Goal: Task Accomplishment & Management: Use online tool/utility

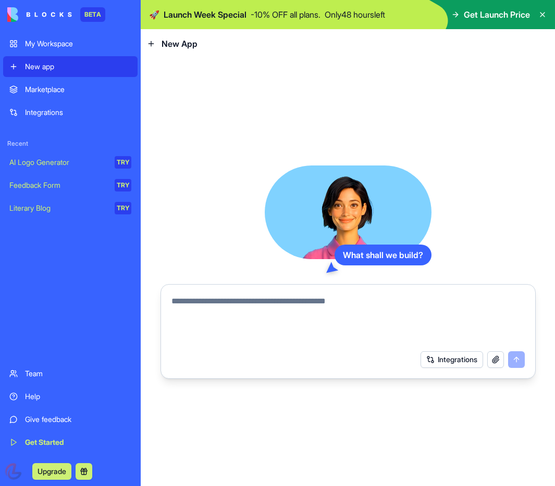
click at [238, 305] on textarea at bounding box center [347, 320] width 353 height 50
type textarea "**********"
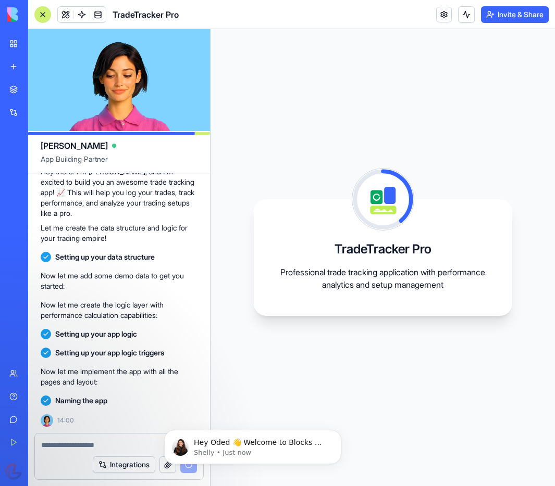
scroll to position [192, 0]
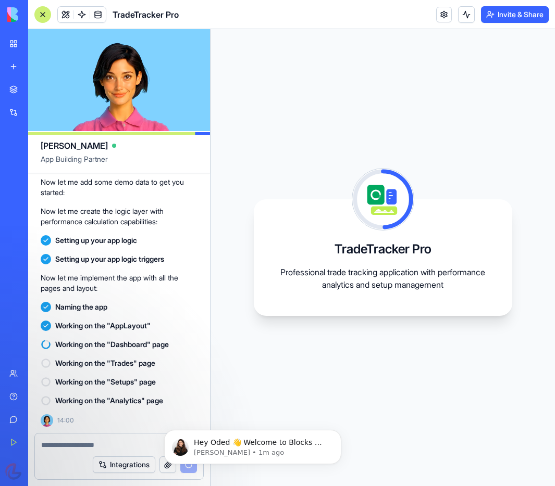
click at [15, 399] on link "Help" at bounding box center [24, 396] width 42 height 21
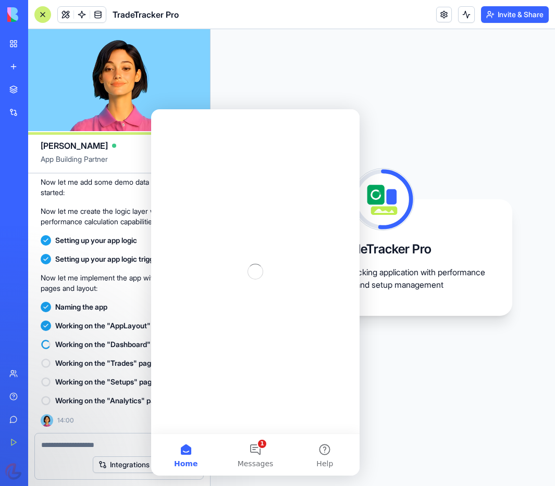
scroll to position [0, 0]
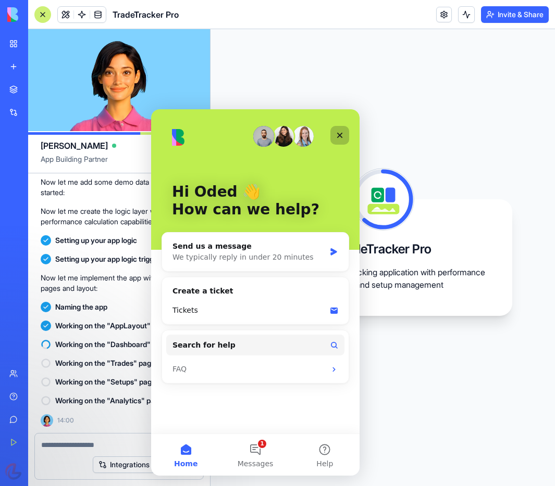
click at [342, 131] on icon "Close" at bounding box center [339, 135] width 8 height 8
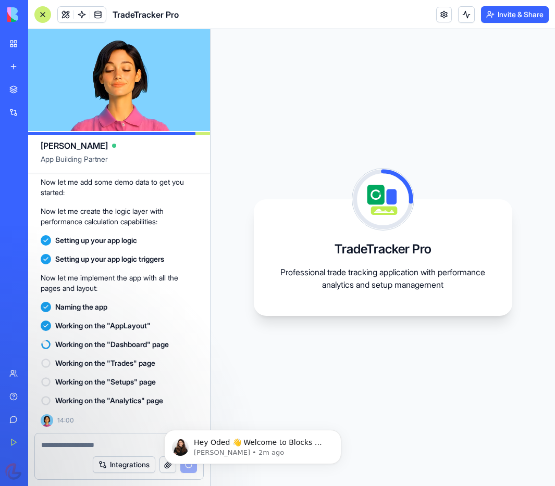
click at [47, 471] on button "Upgrade" at bounding box center [51, 472] width 39 height 17
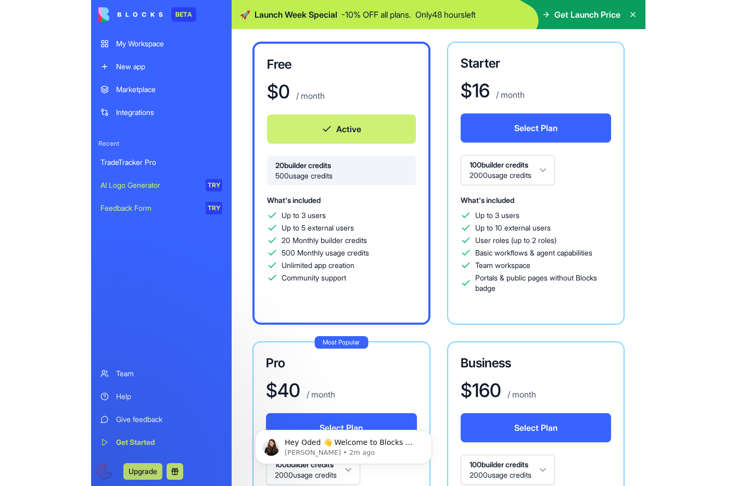
scroll to position [393, 0]
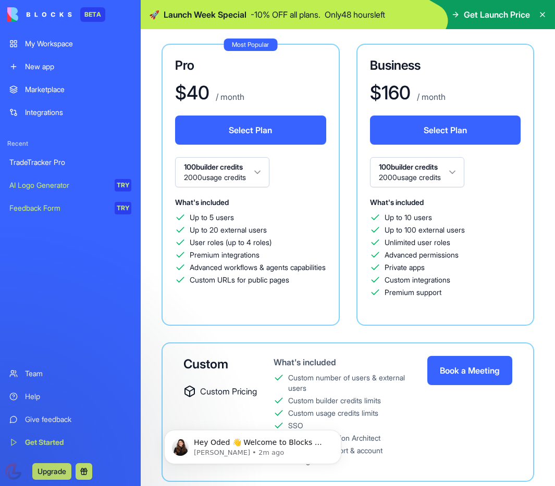
click at [544, 13] on icon at bounding box center [542, 15] width 4 height 4
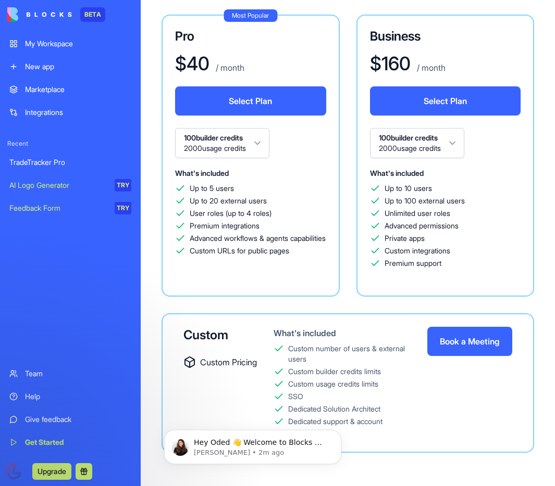
click at [40, 37] on link "My Workspace" at bounding box center [70, 43] width 134 height 21
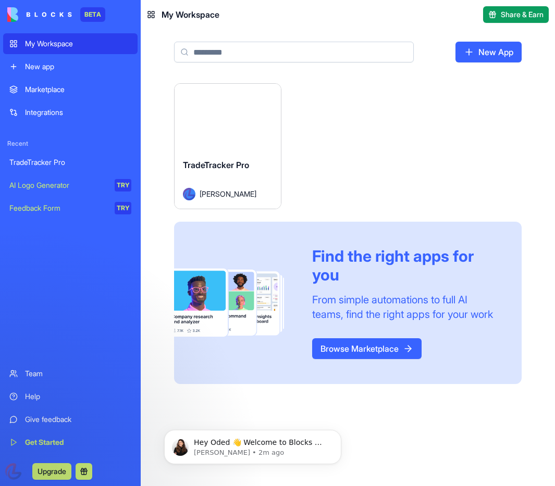
click at [199, 118] on button "Launch" at bounding box center [228, 117] width 78 height 21
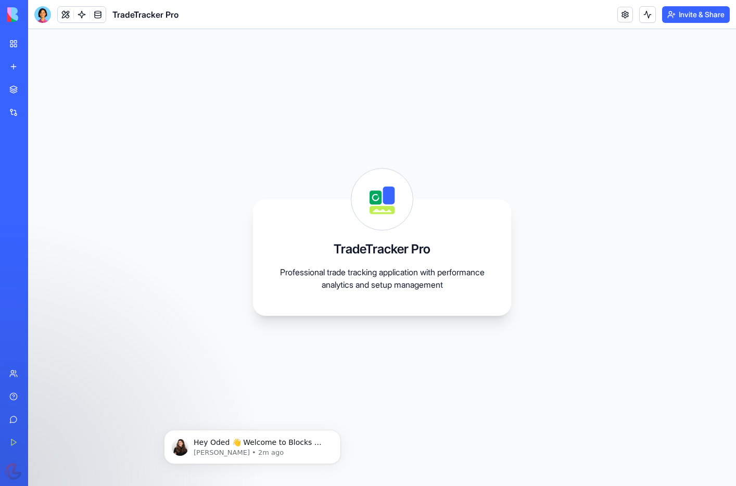
click at [277, 97] on div "TradeTracker Pro Professional trade tracking application with performance analy…" at bounding box center [382, 257] width 708 height 457
click at [335, 224] on div "TradeTracker Pro Professional trade tracking application with performance analy…" at bounding box center [382, 257] width 258 height 117
click at [190, 184] on div "TradeTracker Pro Professional trade tracking application with performance analy…" at bounding box center [382, 257] width 708 height 457
click at [46, 11] on div at bounding box center [42, 14] width 17 height 17
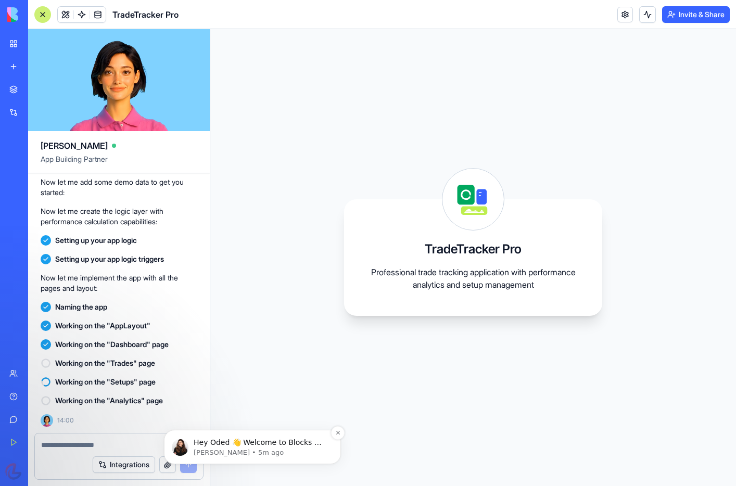
click at [263, 444] on p "Hey Oded 👋 Welcome to Blocks 🙌 I'm here if you have any questions!" at bounding box center [261, 443] width 134 height 10
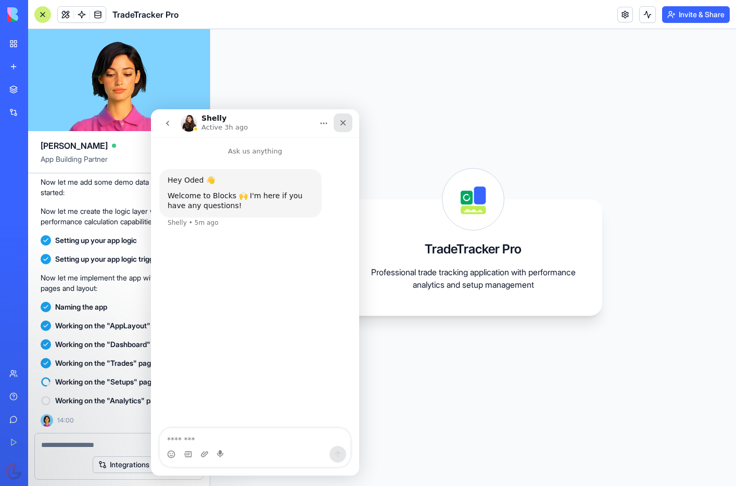
click at [345, 121] on icon "Close" at bounding box center [344, 123] width 6 height 6
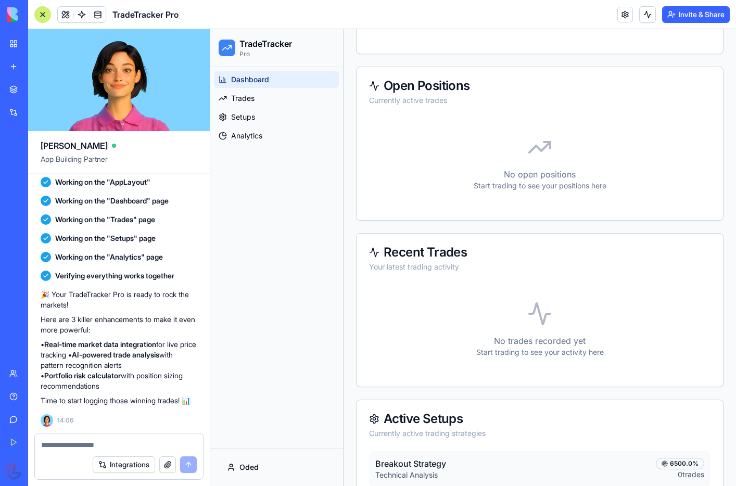
scroll to position [529, 0]
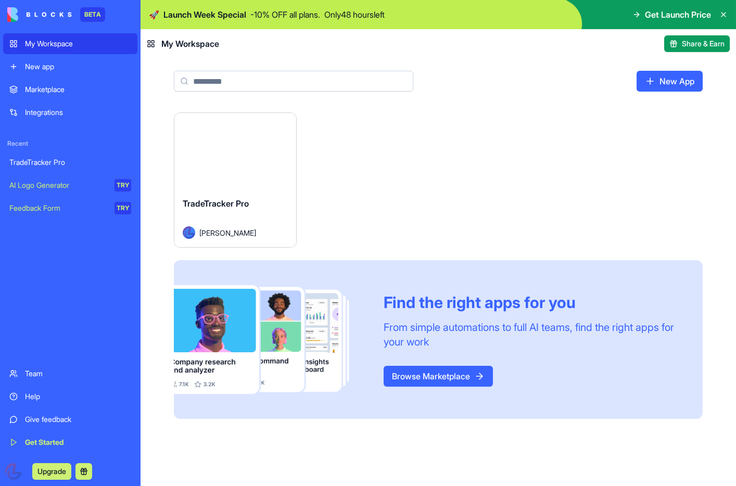
click at [214, 163] on div "Launch" at bounding box center [235, 151] width 122 height 76
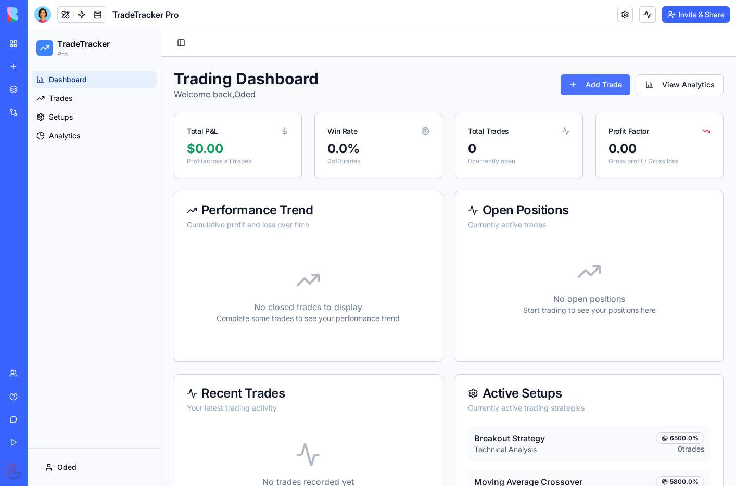
click at [554, 91] on button "Add Trade" at bounding box center [596, 84] width 70 height 21
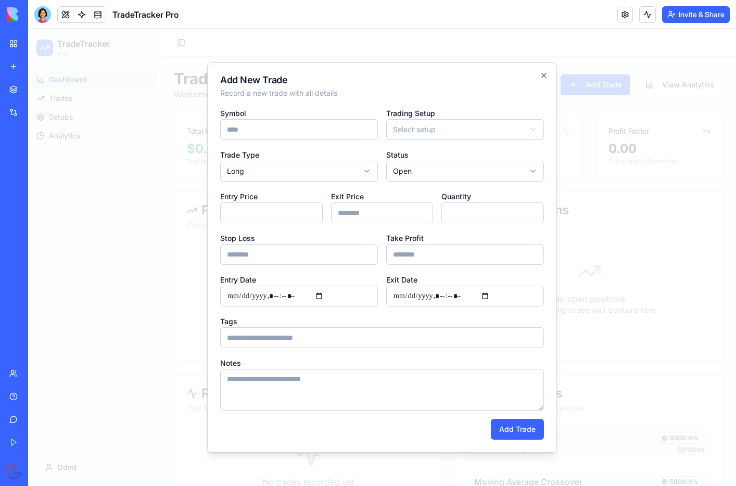
click at [257, 134] on input "Symbol" at bounding box center [299, 129] width 158 height 21
type input "**"
click at [432, 124] on body "**********" at bounding box center [382, 316] width 708 height 574
click at [276, 214] on input "Entry Price" at bounding box center [271, 213] width 103 height 21
click at [74, 191] on div at bounding box center [382, 257] width 708 height 457
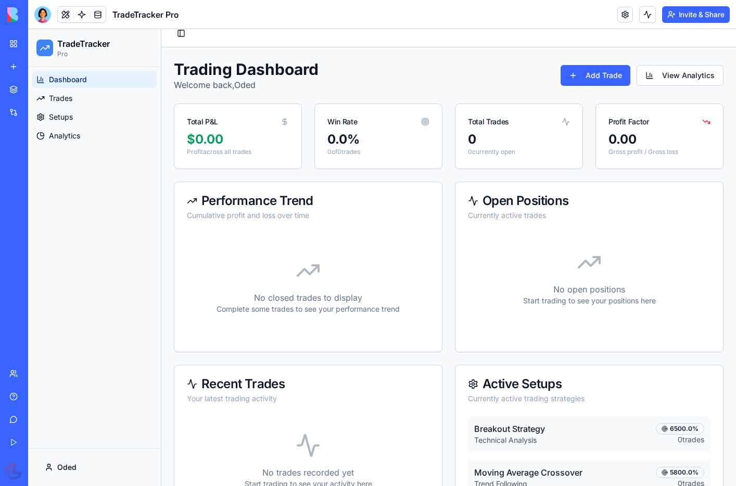
scroll to position [117, 0]
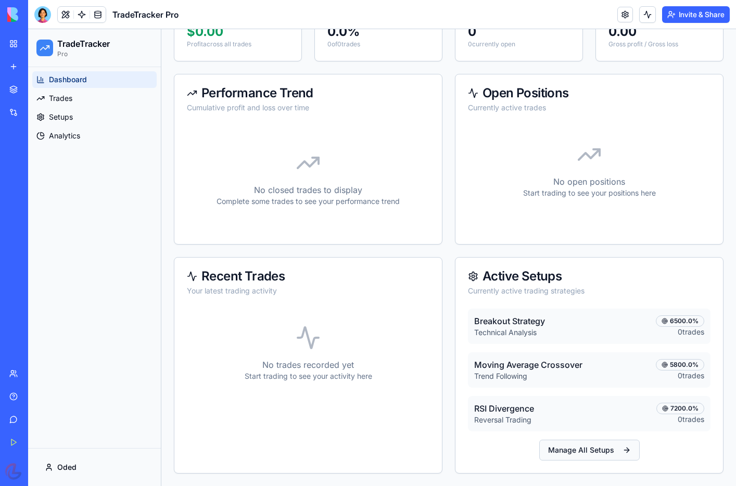
click at [554, 445] on button "Manage All Setups" at bounding box center [590, 450] width 101 height 21
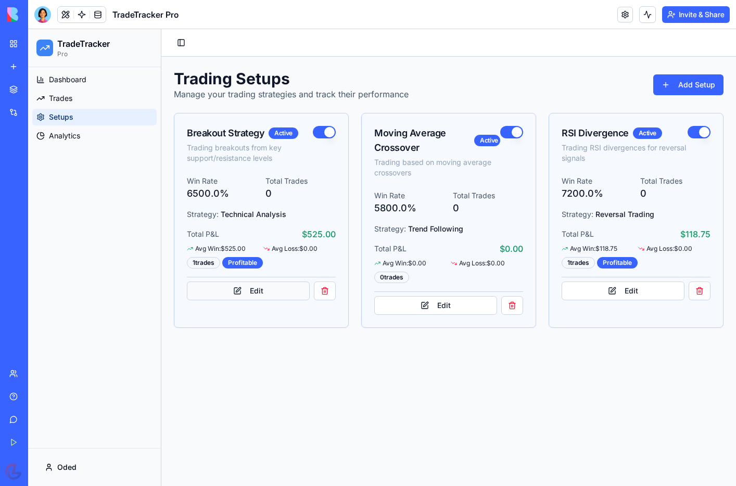
click at [265, 292] on button "Edit" at bounding box center [248, 291] width 123 height 19
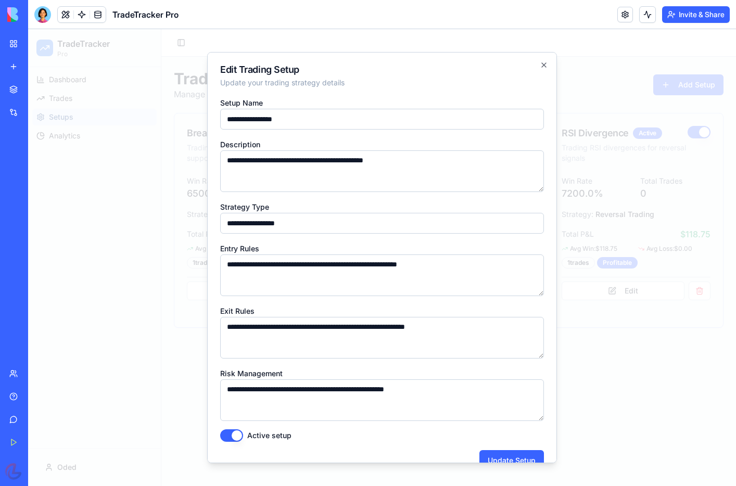
click at [254, 222] on input "**********" at bounding box center [382, 223] width 324 height 21
click at [282, 181] on textarea "**********" at bounding box center [382, 172] width 324 height 42
click at [540, 61] on icon "button" at bounding box center [544, 65] width 8 height 8
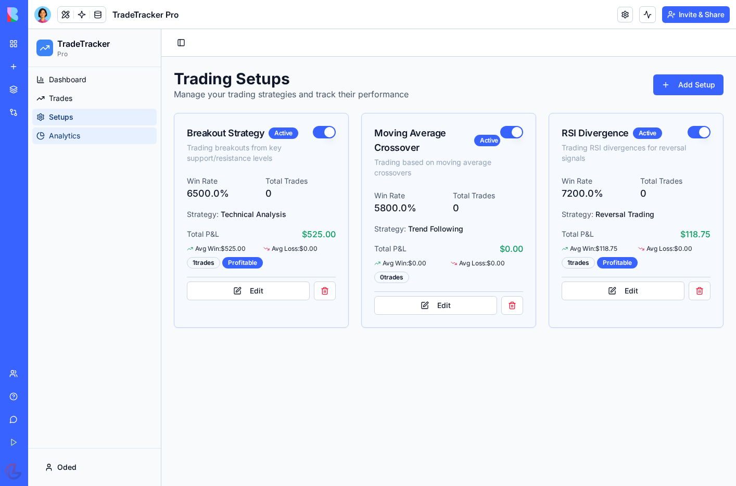
click at [71, 133] on span "Analytics" at bounding box center [64, 136] width 31 height 10
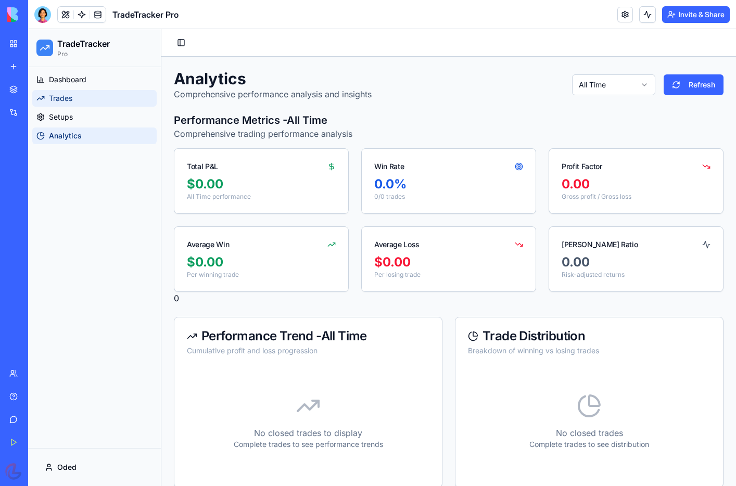
click at [68, 100] on span "Trades" at bounding box center [60, 98] width 23 height 10
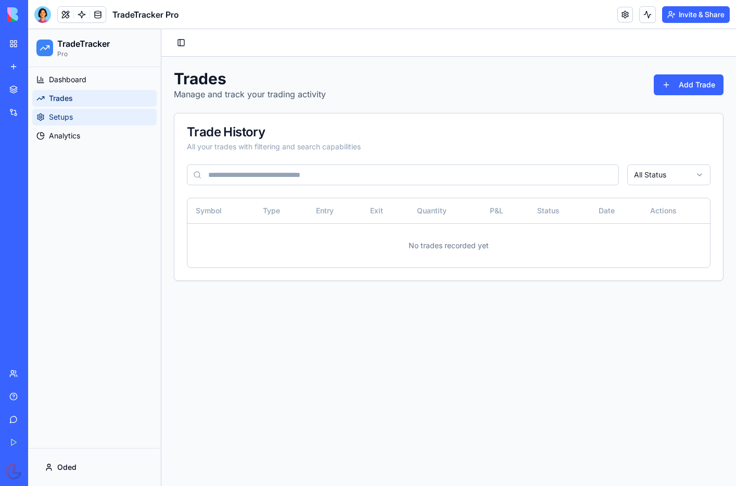
click at [69, 112] on span "Setups" at bounding box center [61, 117] width 24 height 10
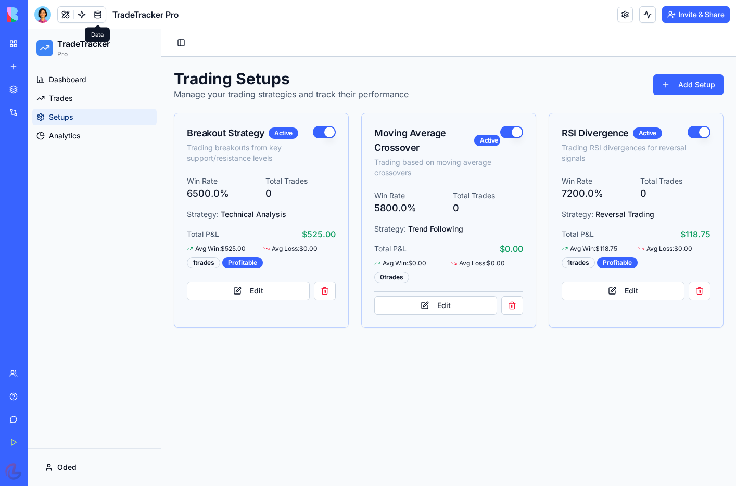
click at [94, 15] on link at bounding box center [98, 15] width 16 height 16
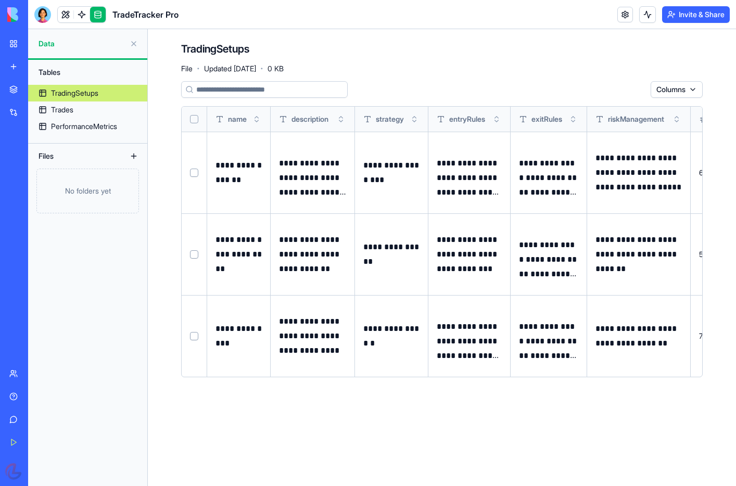
click at [95, 14] on link at bounding box center [98, 15] width 16 height 16
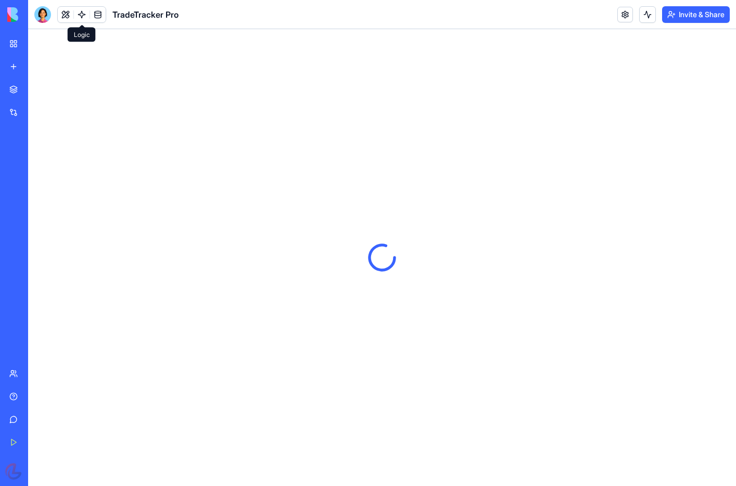
click at [81, 16] on link at bounding box center [82, 15] width 16 height 16
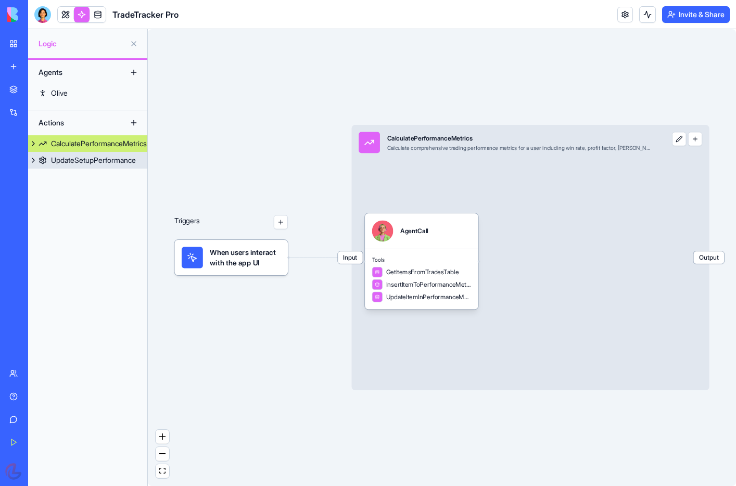
click at [67, 164] on div "UpdateSetupPerformance" at bounding box center [93, 160] width 85 height 10
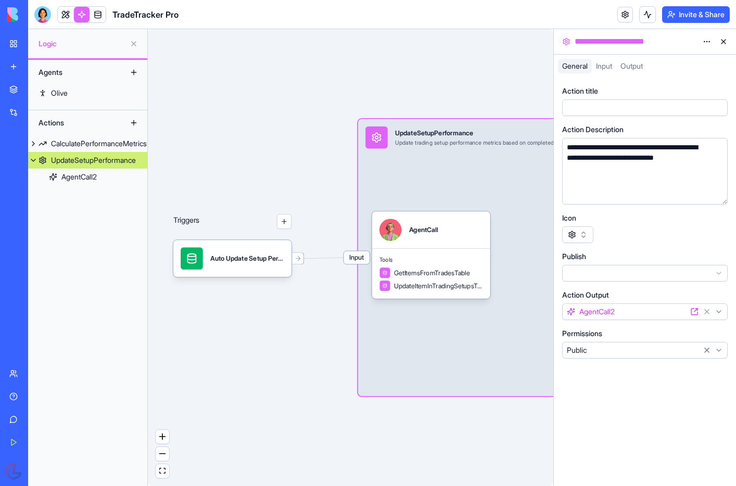
click at [246, 40] on div "Triggers Auto Update Setup PerformanceTrigger Input UpdateSetupPerformance Upda…" at bounding box center [351, 257] width 406 height 457
click at [91, 179] on div "AgentCall2" at bounding box center [78, 177] width 35 height 10
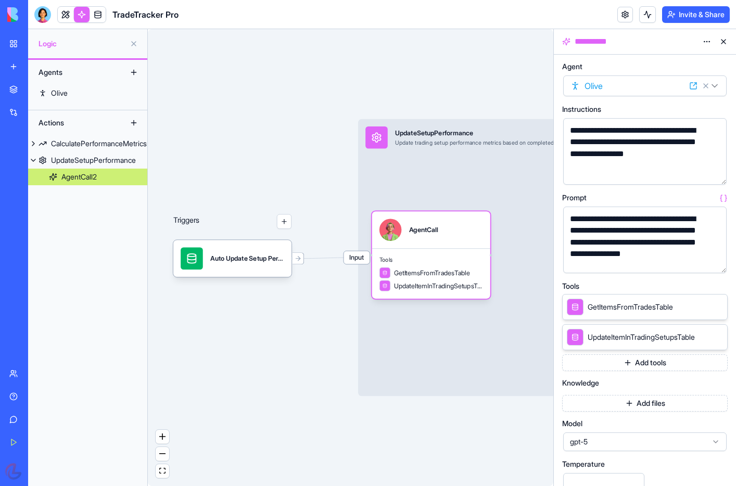
click at [554, 42] on button at bounding box center [724, 41] width 17 height 17
